Goal: Information Seeking & Learning: Learn about a topic

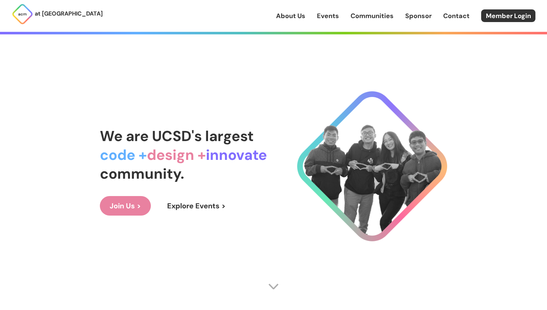
click at [317, 16] on div "About Us Events Communities Sponsor Contact Member Login" at bounding box center [411, 15] width 271 height 13
click at [326, 16] on link "Events" at bounding box center [328, 15] width 22 height 9
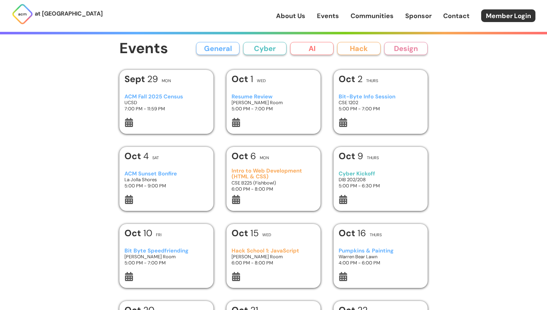
click at [303, 48] on button "AI" at bounding box center [311, 48] width 43 height 13
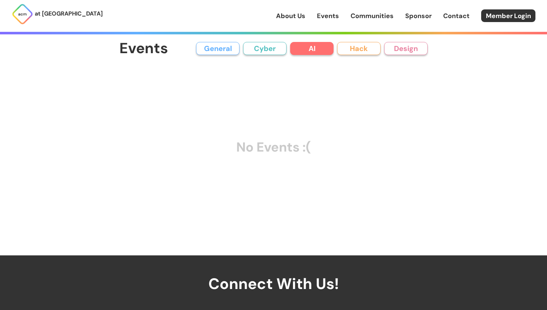
click at [280, 47] on button "Cyber" at bounding box center [264, 48] width 43 height 13
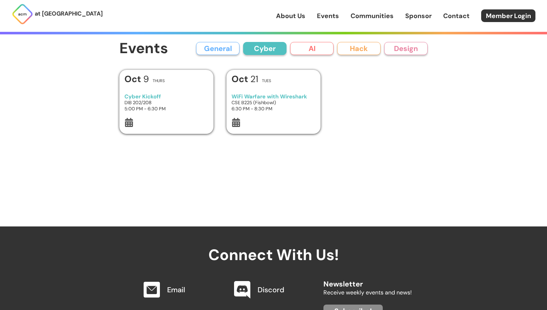
click at [218, 47] on button "General" at bounding box center [217, 48] width 43 height 13
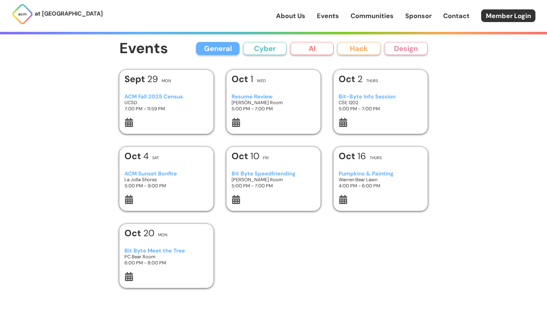
click at [369, 47] on button "Hack" at bounding box center [358, 48] width 43 height 13
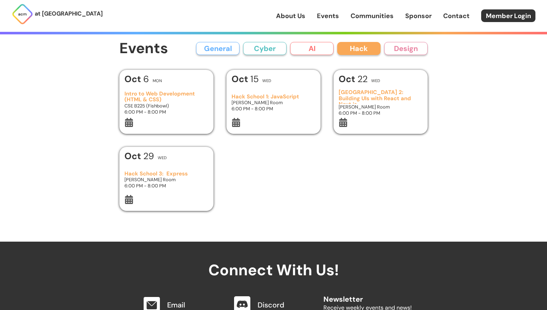
click at [221, 55] on div "Events General Cyber AI Hack Design All General AI Cyber Hack Design" at bounding box center [273, 49] width 308 height 16
click at [221, 48] on button "General" at bounding box center [217, 48] width 43 height 13
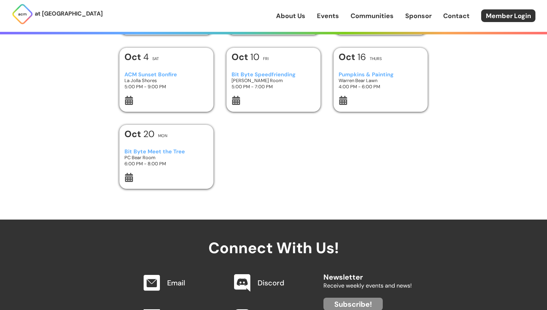
scroll to position [120, 0]
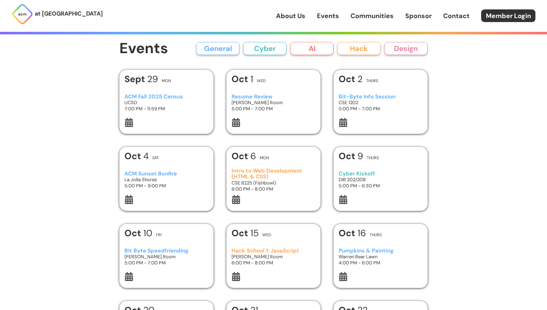
scroll to position [120, 0]
